Goal: Information Seeking & Learning: Learn about a topic

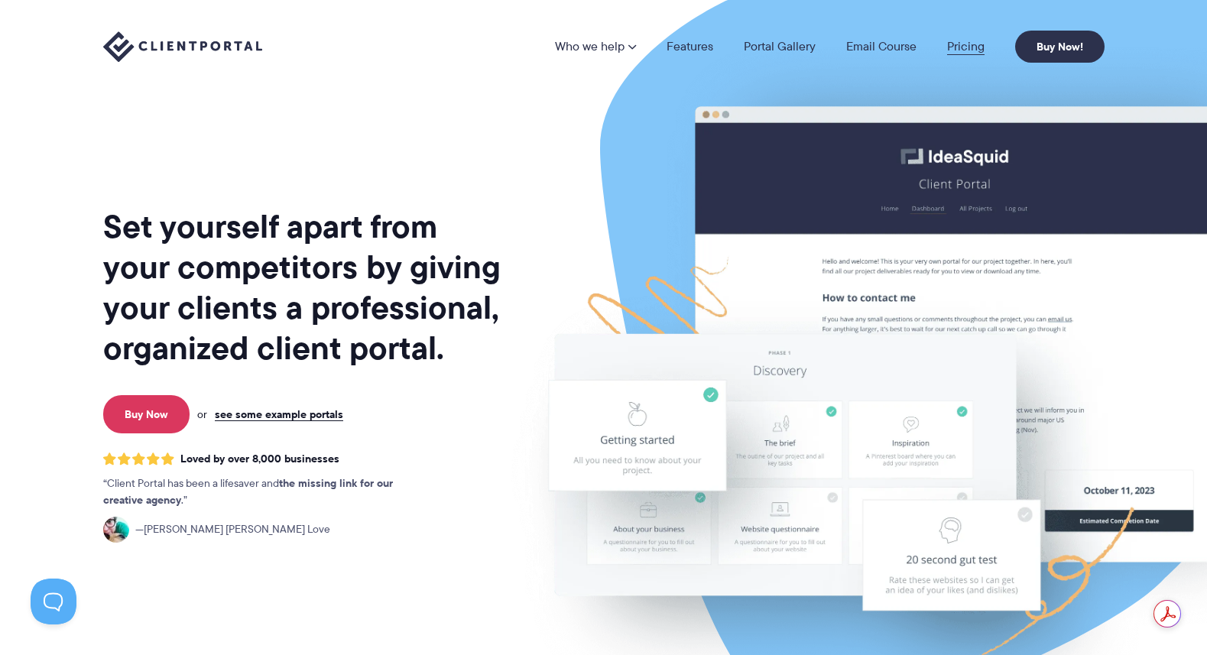
click at [969, 46] on link "Pricing" at bounding box center [965, 47] width 37 height 12
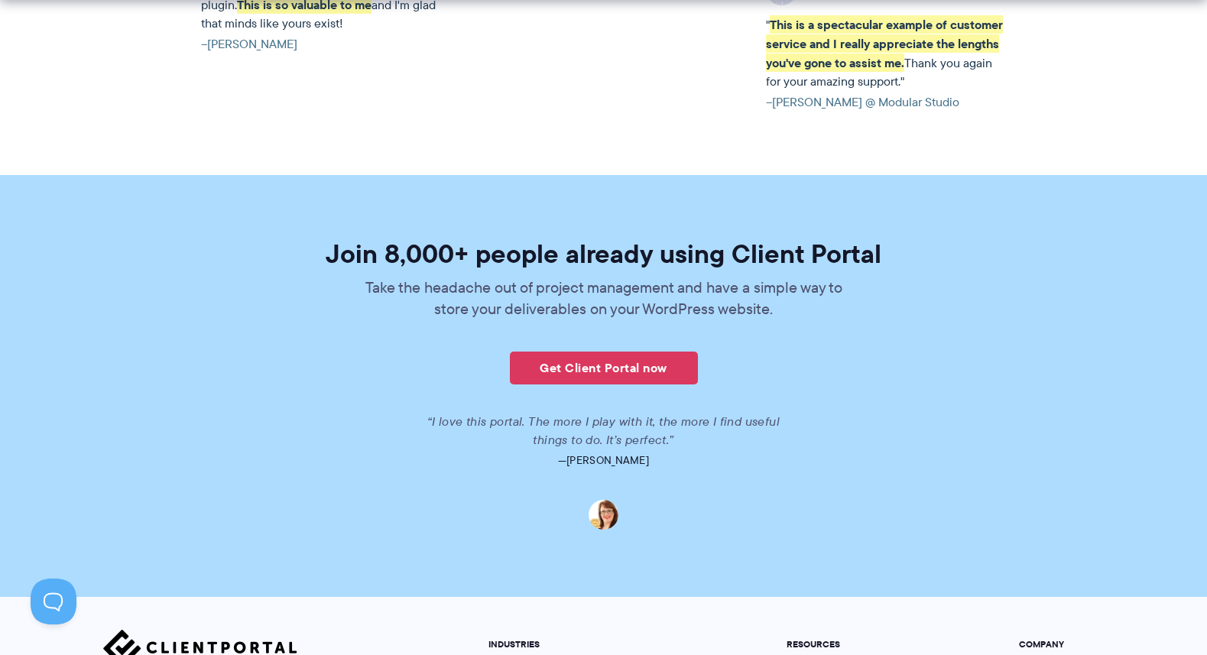
scroll to position [3790, 0]
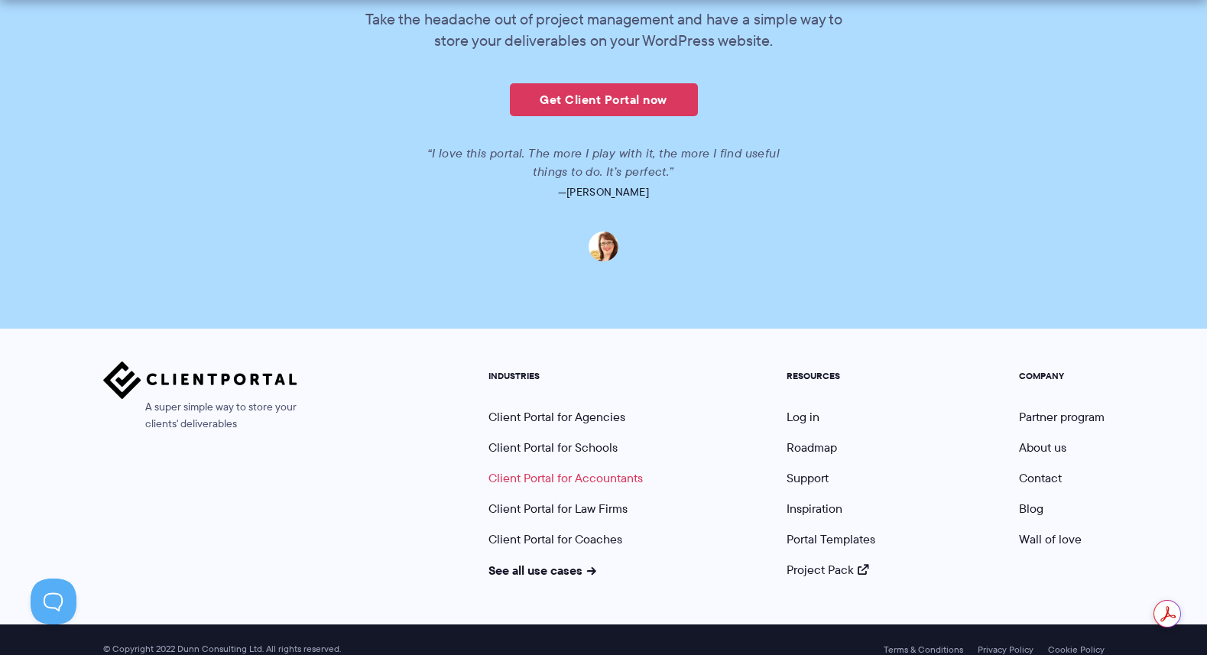
click at [583, 469] on link "Client Portal for Accountants" at bounding box center [566, 478] width 154 height 18
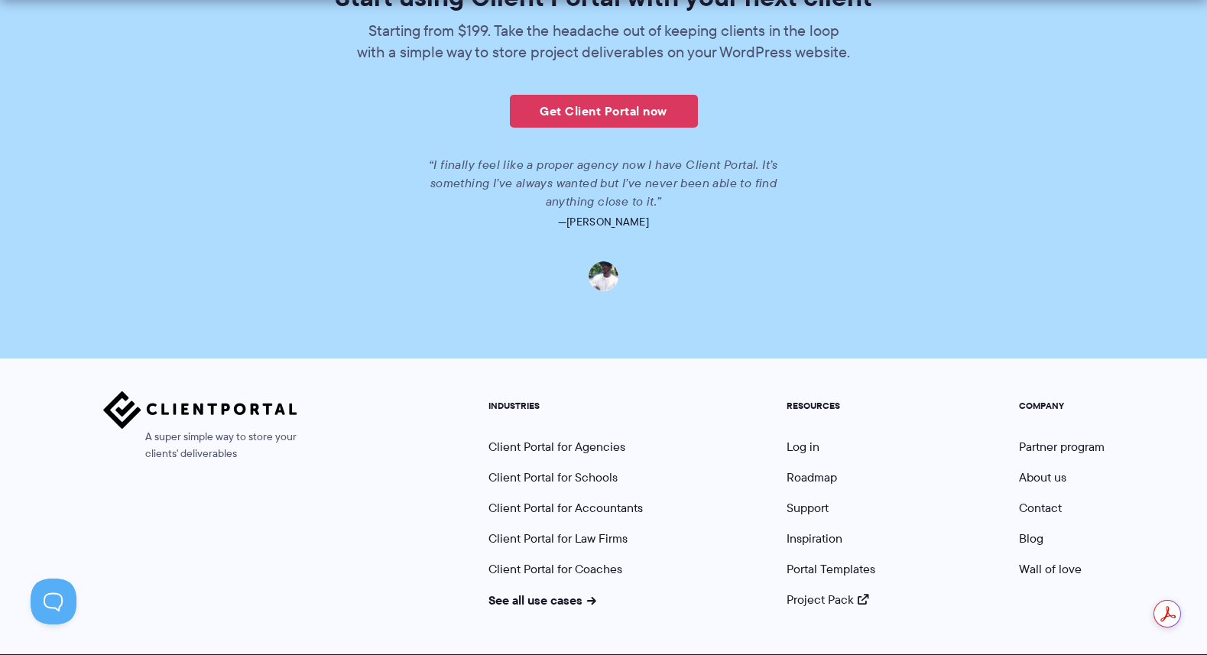
scroll to position [3474, 0]
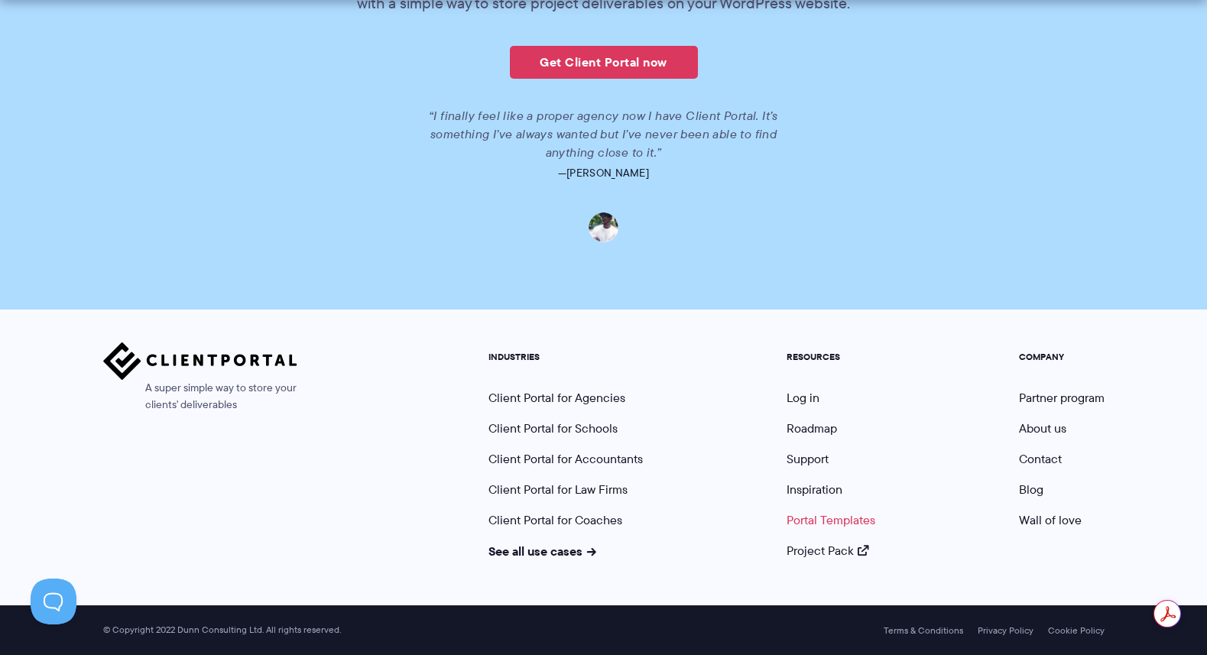
click at [789, 521] on link "Portal Templates" at bounding box center [831, 520] width 89 height 18
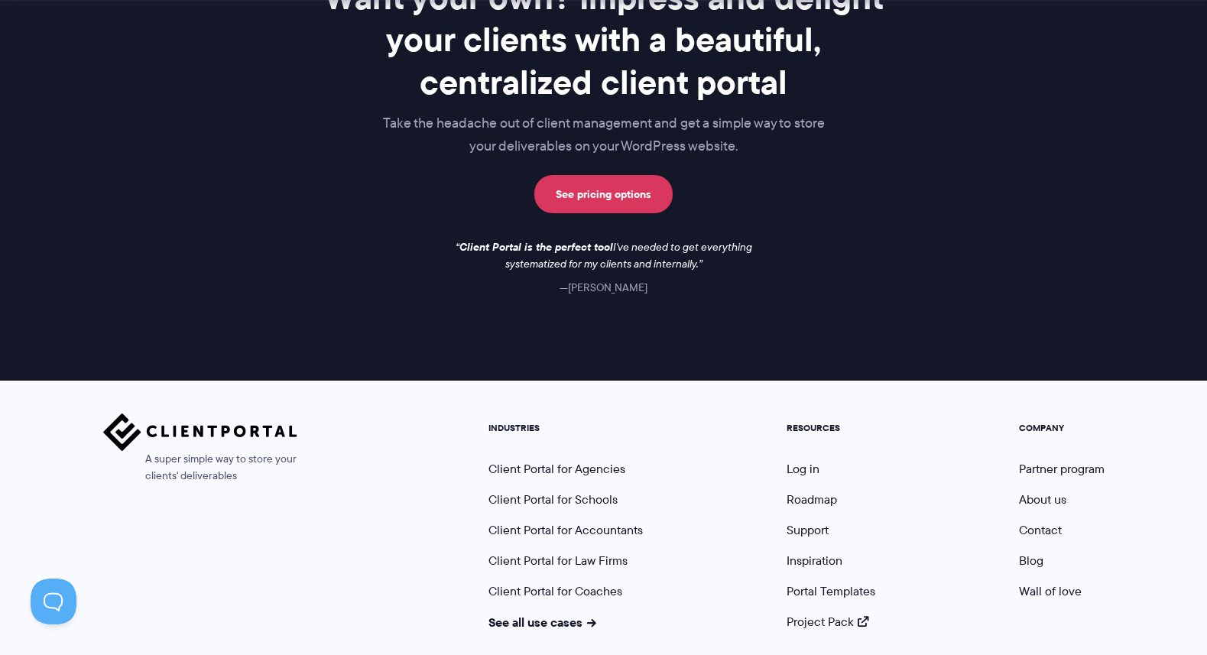
scroll to position [1301, 0]
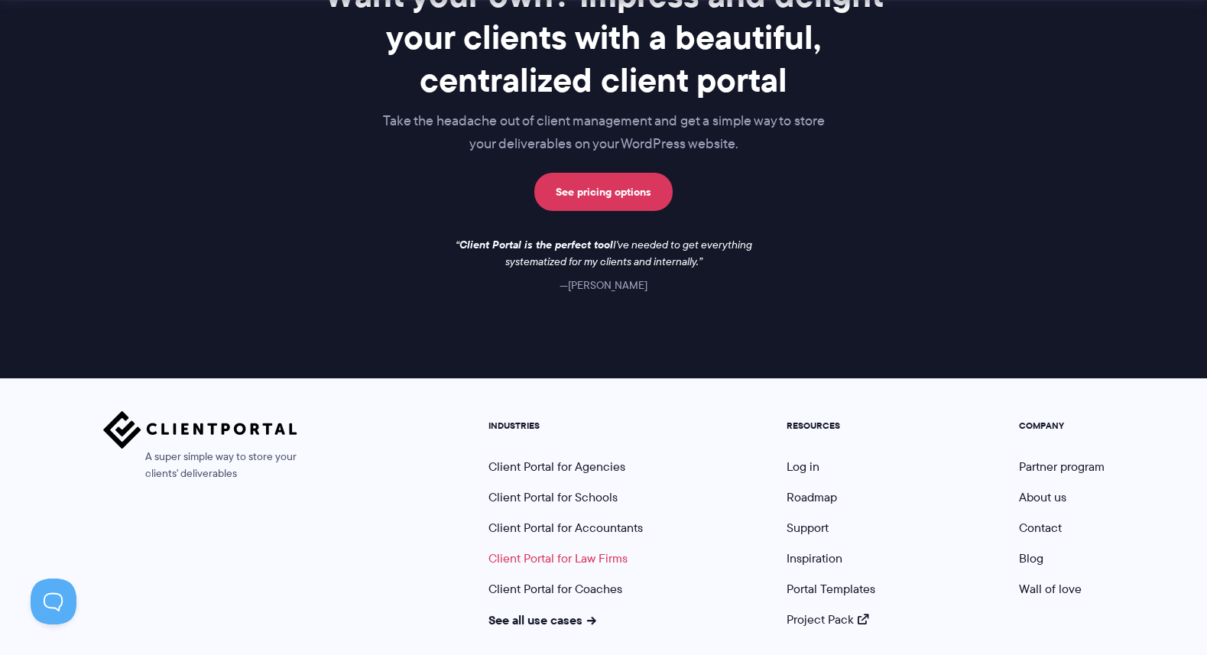
click at [573, 560] on link "Client Portal for Law Firms" at bounding box center [558, 559] width 139 height 18
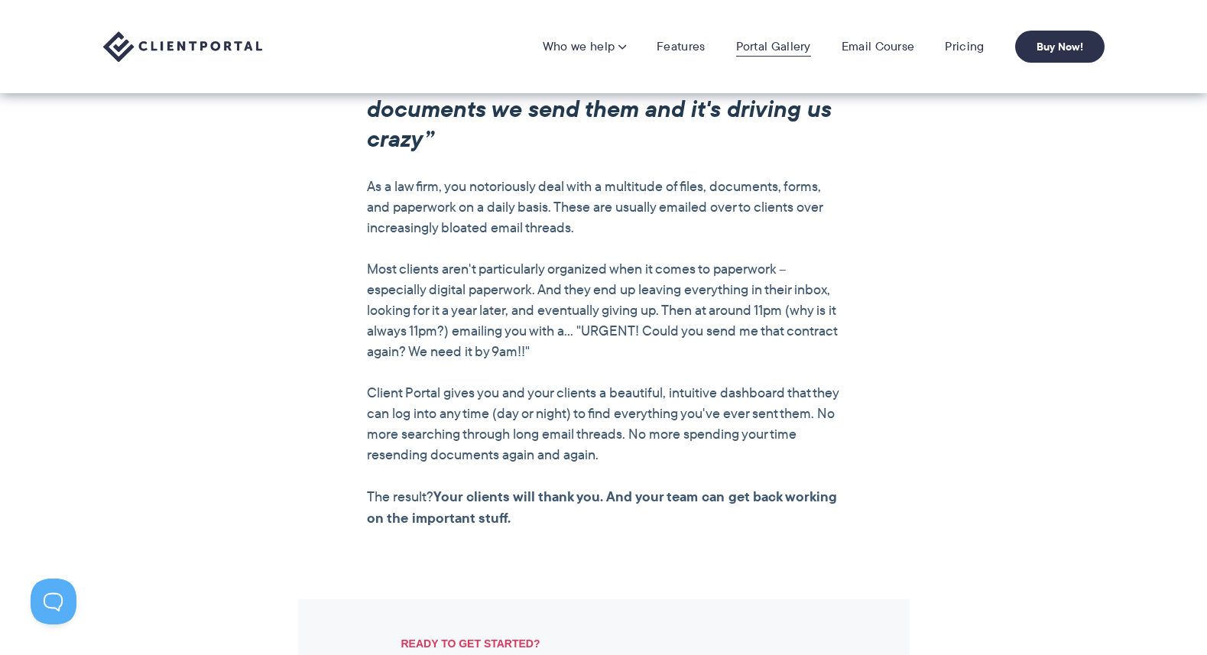
scroll to position [1168, 0]
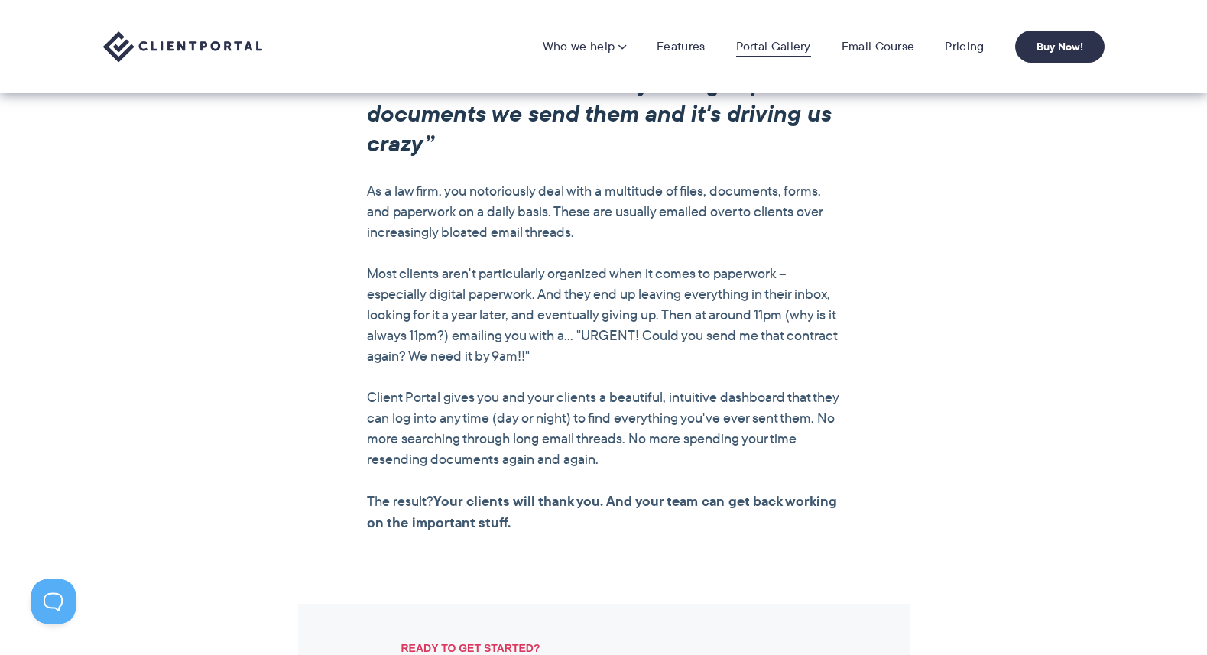
click at [776, 47] on link "Portal Gallery" at bounding box center [773, 46] width 75 height 15
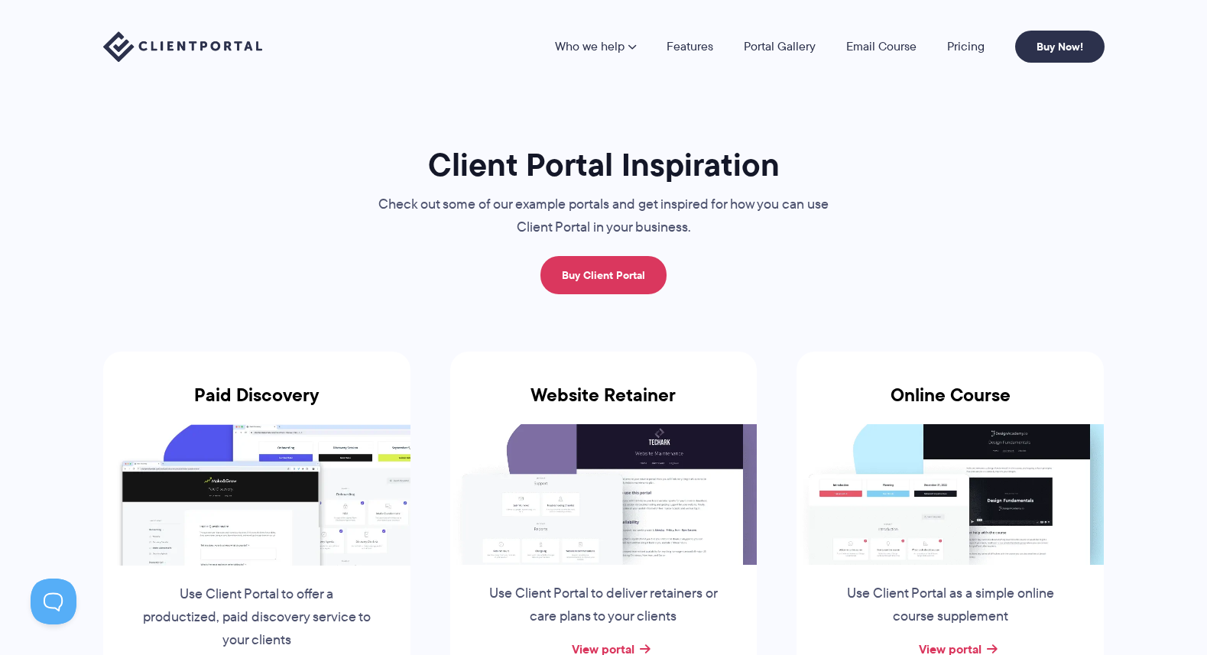
click at [297, 433] on img at bounding box center [256, 494] width 307 height 141
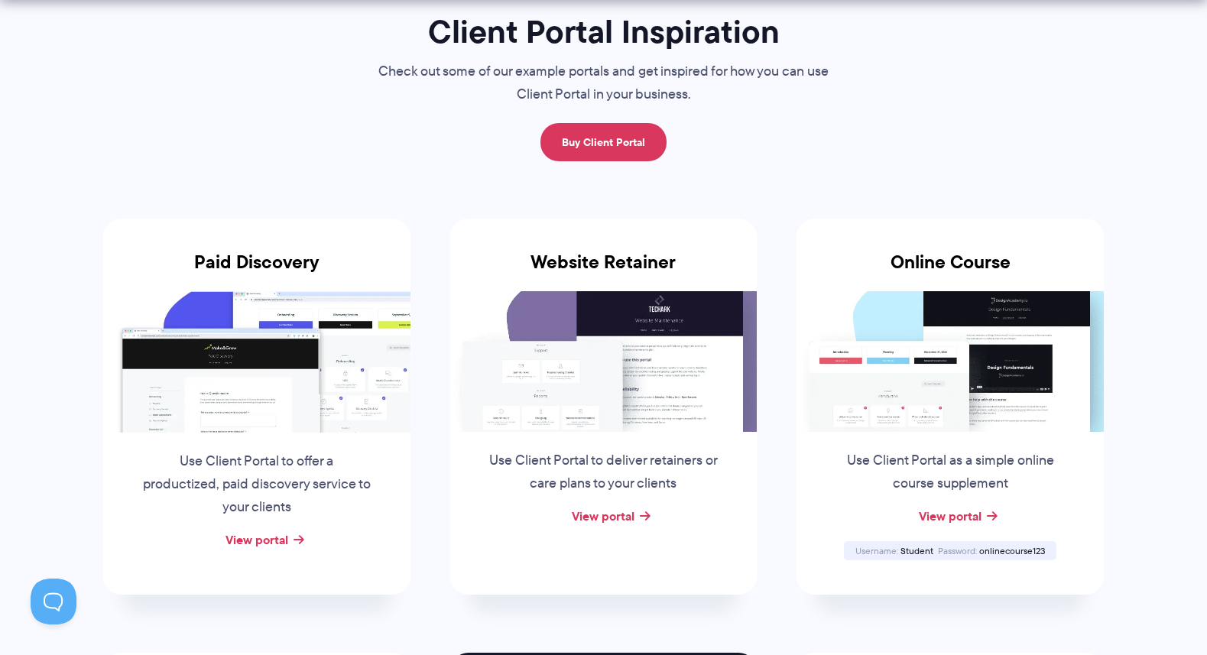
scroll to position [141, 0]
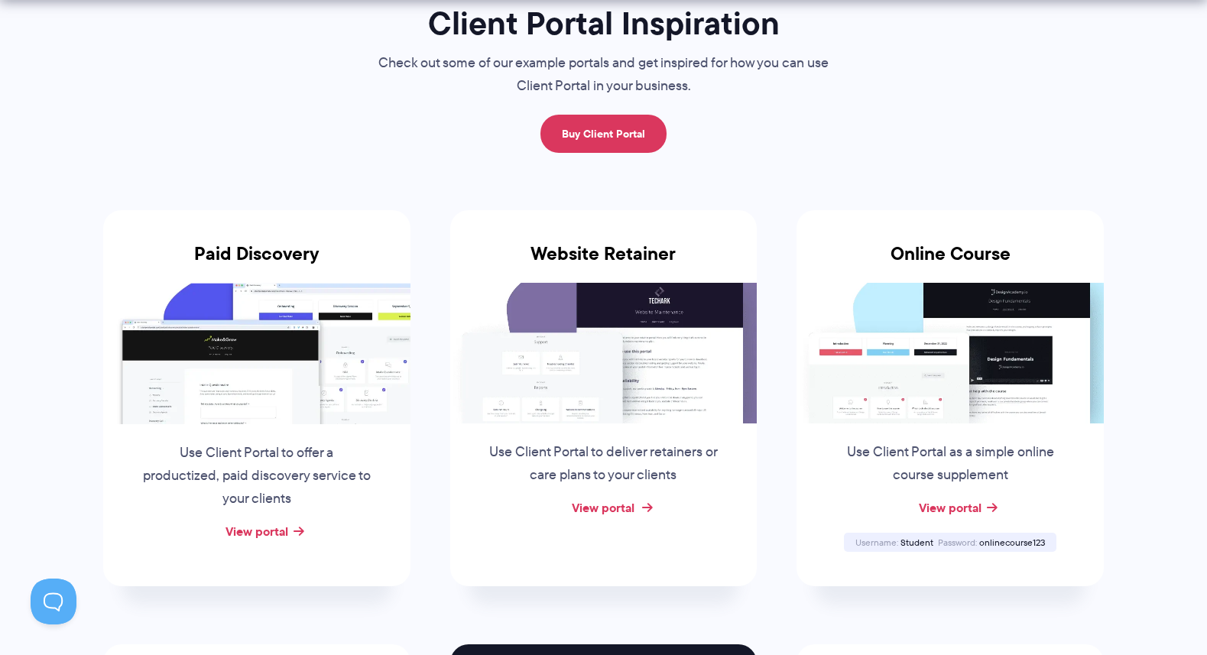
click at [602, 502] on link "View portal" at bounding box center [603, 507] width 63 height 18
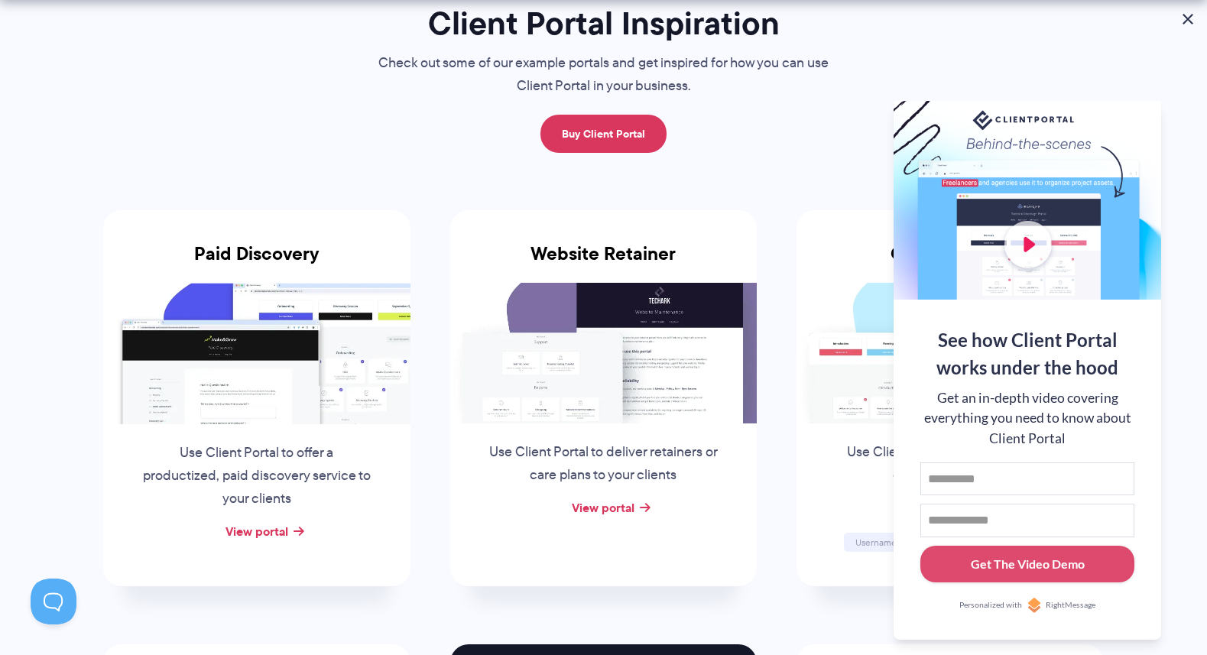
click at [1192, 21] on button at bounding box center [1188, 19] width 18 height 18
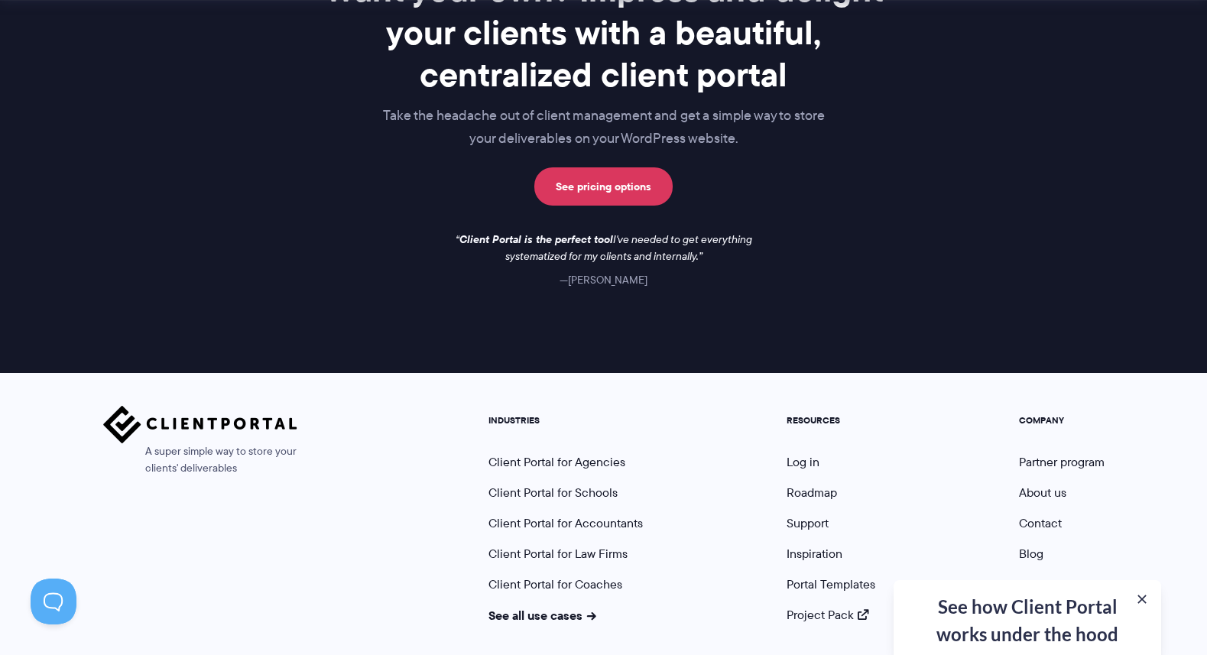
scroll to position [2207, 0]
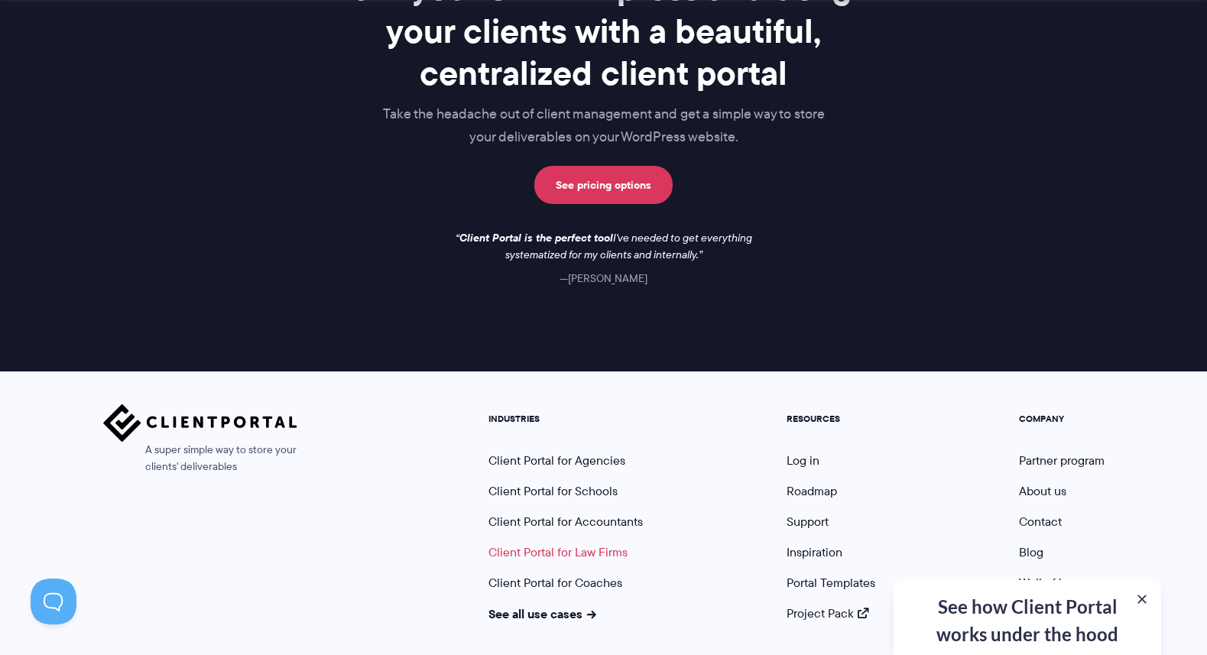
click at [590, 548] on link "Client Portal for Law Firms" at bounding box center [558, 553] width 139 height 18
